Goal: Find specific page/section: Find specific page/section

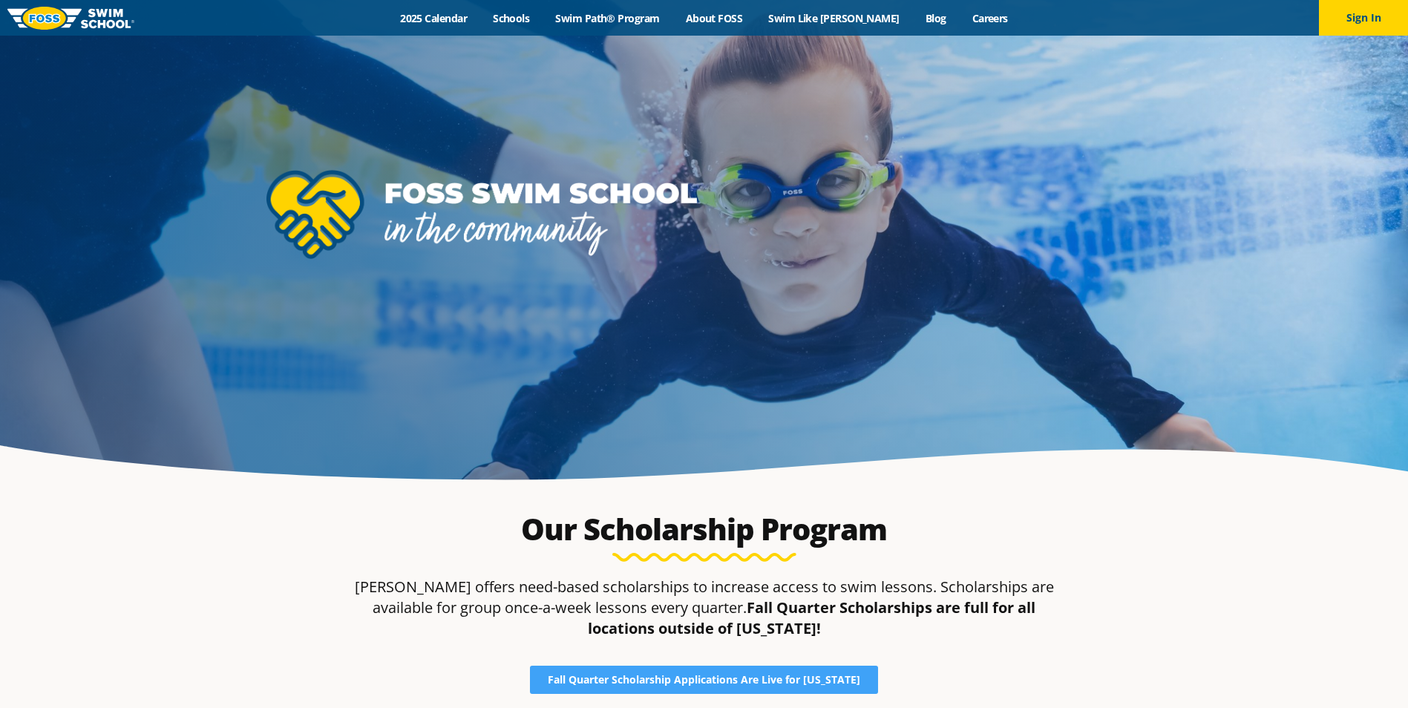
drag, startPoint x: 530, startPoint y: 13, endPoint x: 555, endPoint y: 30, distance: 30.9
click at [530, 13] on link "Schools" at bounding box center [511, 18] width 62 height 14
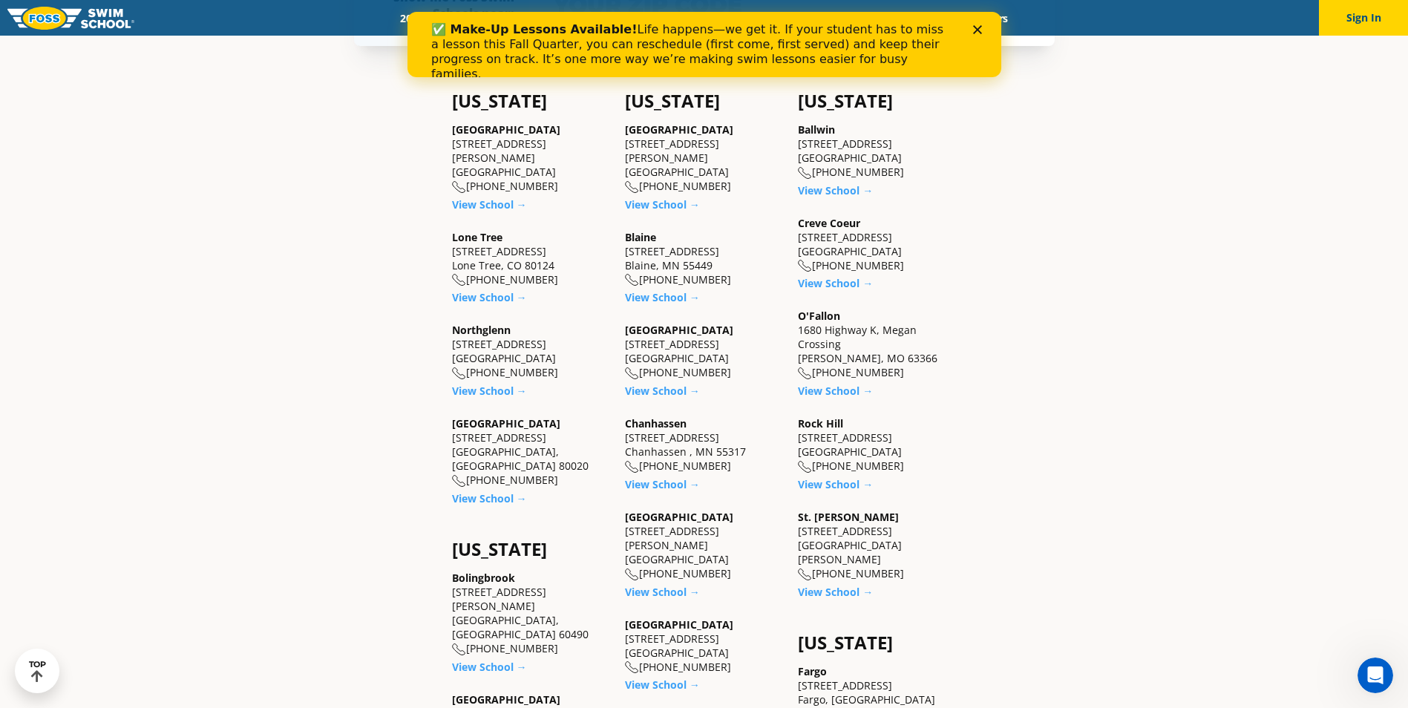
drag, startPoint x: 907, startPoint y: 434, endPoint x: 796, endPoint y: 442, distance: 111.6
copy div "9550 Manchester Rd"
